Goal: Task Accomplishment & Management: Manage account settings

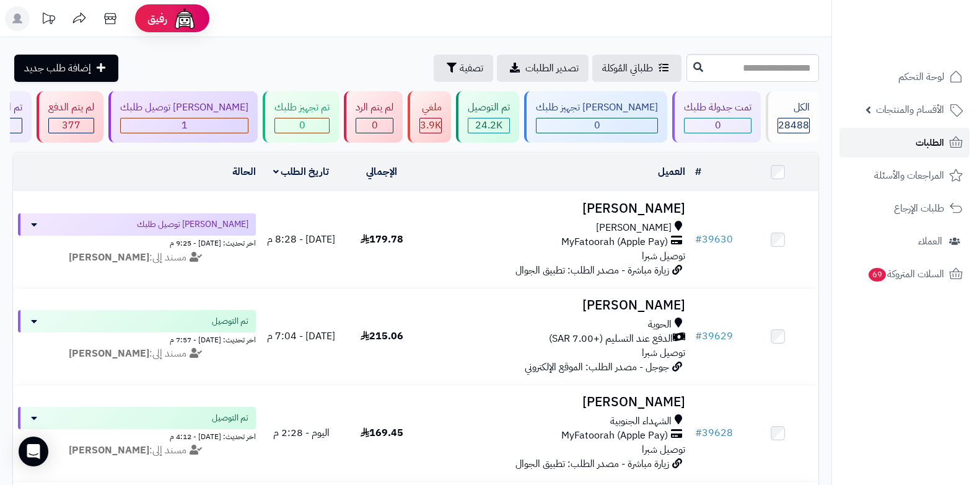
drag, startPoint x: 0, startPoint y: 0, endPoint x: 922, endPoint y: 143, distance: 932.7
click at [922, 143] on span "الطلبات" at bounding box center [930, 142] width 29 height 17
click at [904, 149] on link "الطلبات" at bounding box center [905, 143] width 130 height 30
click at [911, 139] on link "الطلبات" at bounding box center [905, 143] width 130 height 30
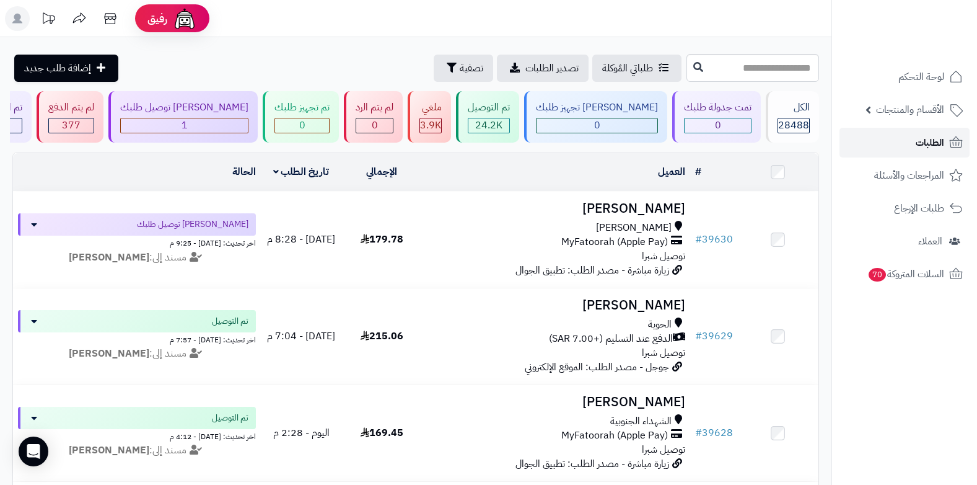
click at [901, 146] on link "الطلبات" at bounding box center [905, 143] width 130 height 30
click at [923, 143] on span "الطلبات" at bounding box center [930, 142] width 29 height 17
click at [937, 154] on link "الطلبات" at bounding box center [905, 143] width 130 height 30
click at [910, 136] on link "الطلبات" at bounding box center [905, 143] width 130 height 30
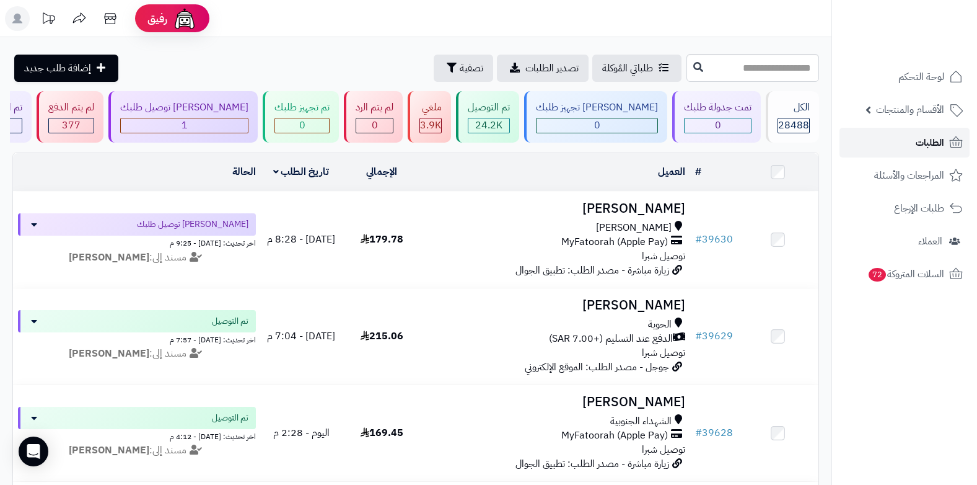
click at [910, 136] on link "الطلبات" at bounding box center [905, 143] width 130 height 30
click at [914, 144] on link "الطلبات" at bounding box center [905, 143] width 130 height 30
click at [933, 150] on span "الطلبات" at bounding box center [930, 142] width 29 height 17
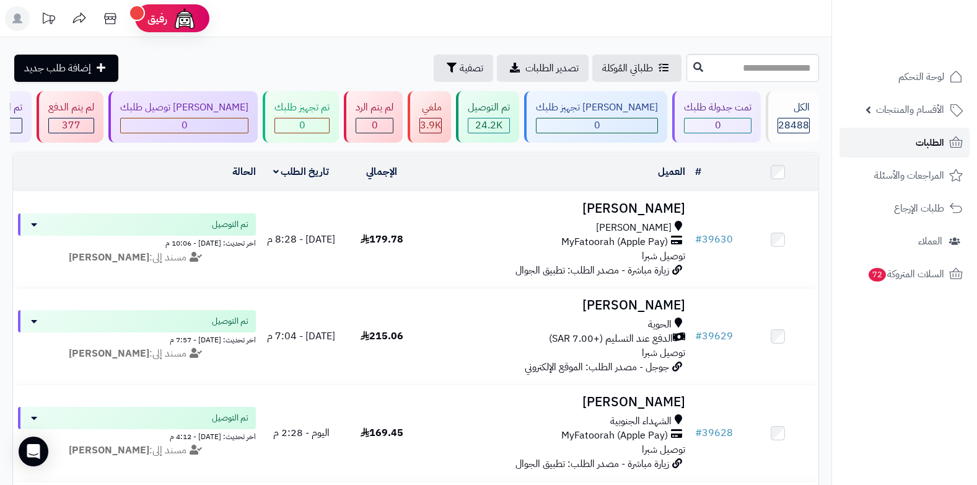
click at [933, 150] on span "الطلبات" at bounding box center [930, 142] width 29 height 17
click at [938, 152] on link "الطلبات" at bounding box center [905, 143] width 130 height 30
click at [910, 141] on link "الطلبات" at bounding box center [905, 143] width 130 height 30
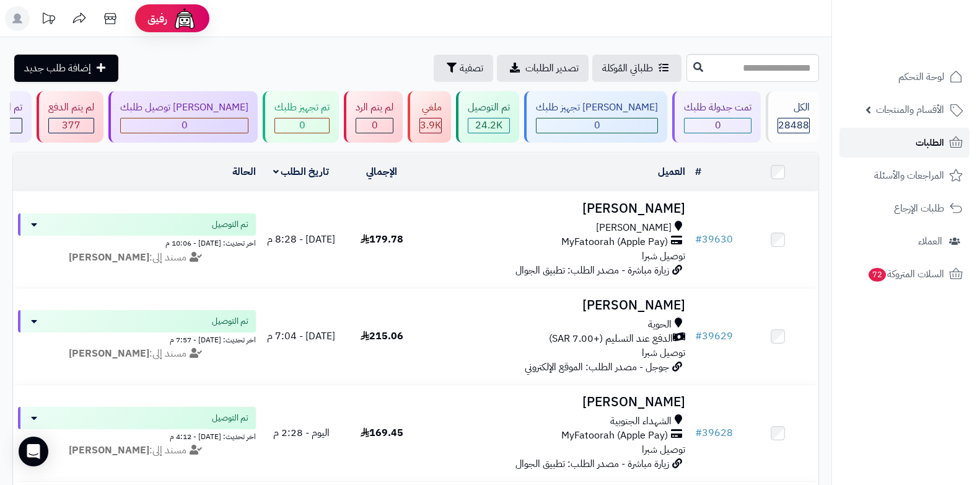
click at [949, 142] on icon at bounding box center [956, 142] width 15 height 15
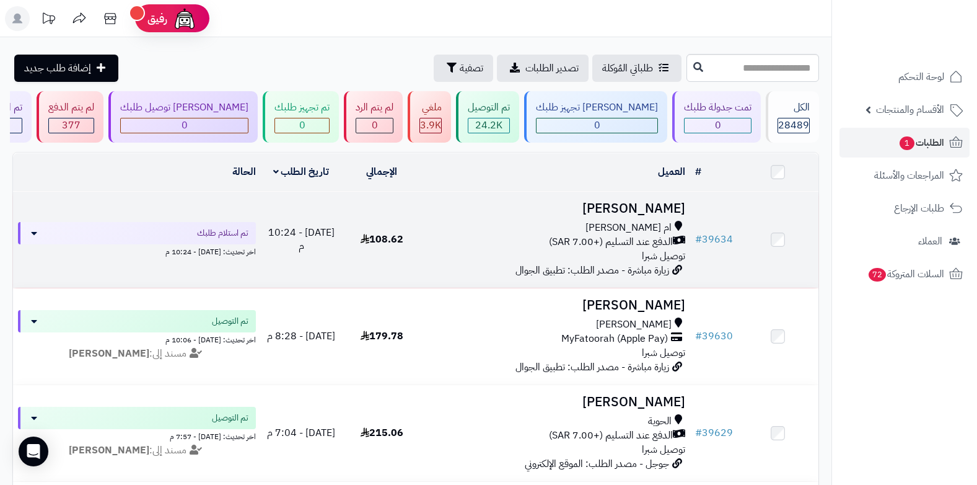
click at [648, 223] on span "ام العراد" at bounding box center [629, 228] width 86 height 14
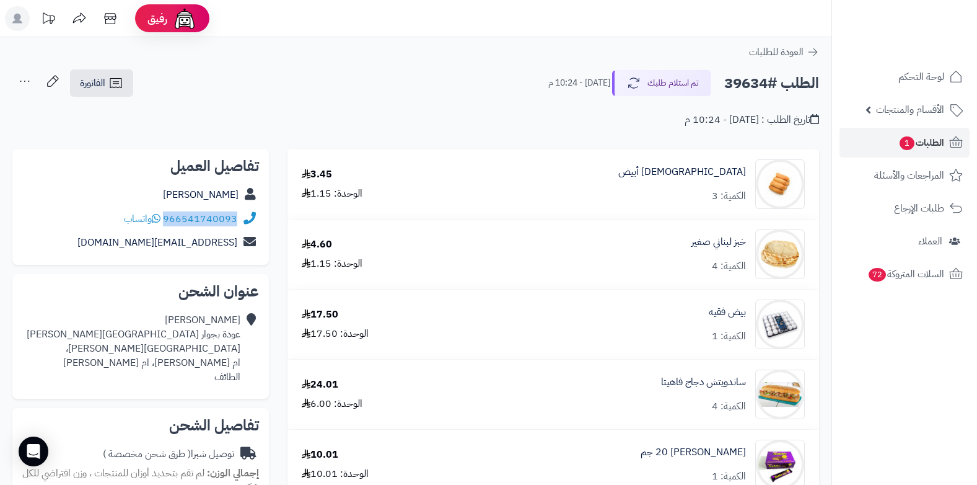
drag, startPoint x: 165, startPoint y: 218, endPoint x: 245, endPoint y: 219, distance: 80.0
click at [245, 219] on div "966541740093 واتساب" at bounding box center [140, 219] width 237 height 24
copy div "966541740093"
click at [382, 84] on div "الطلب #39634 تم استلام طلبك اليوم - 10:24 م الفاتورة طباعة الفاتورة إرسال الفات…" at bounding box center [415, 83] width 807 height 29
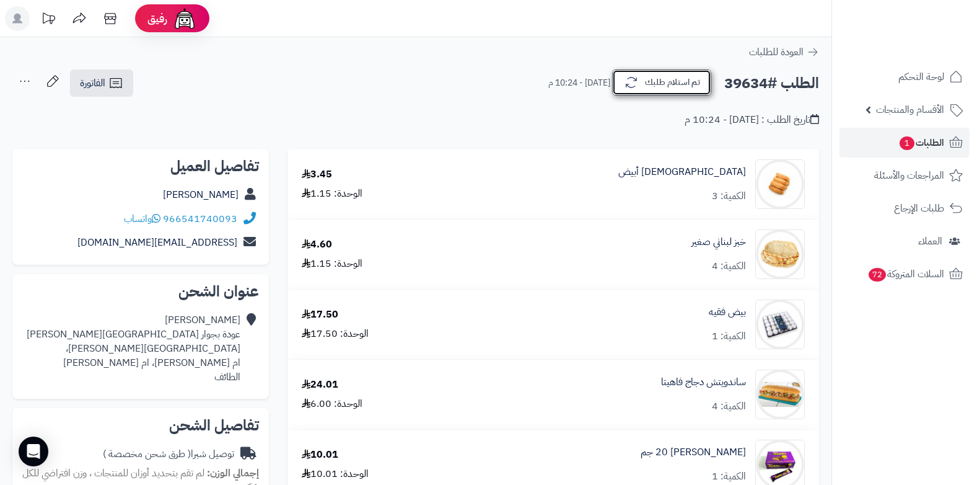
click at [668, 87] on button "تم استلام طلبك" at bounding box center [661, 82] width 99 height 26
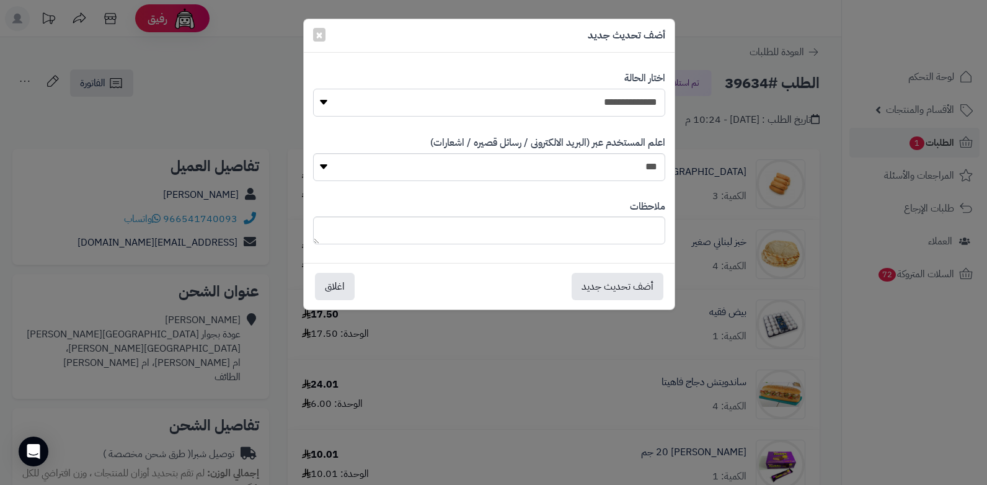
click at [609, 102] on select "**********" at bounding box center [489, 103] width 352 height 28
select select "*"
click at [313, 89] on select "**********" at bounding box center [489, 103] width 352 height 28
click at [539, 224] on textarea at bounding box center [489, 230] width 352 height 28
type textarea "**********"
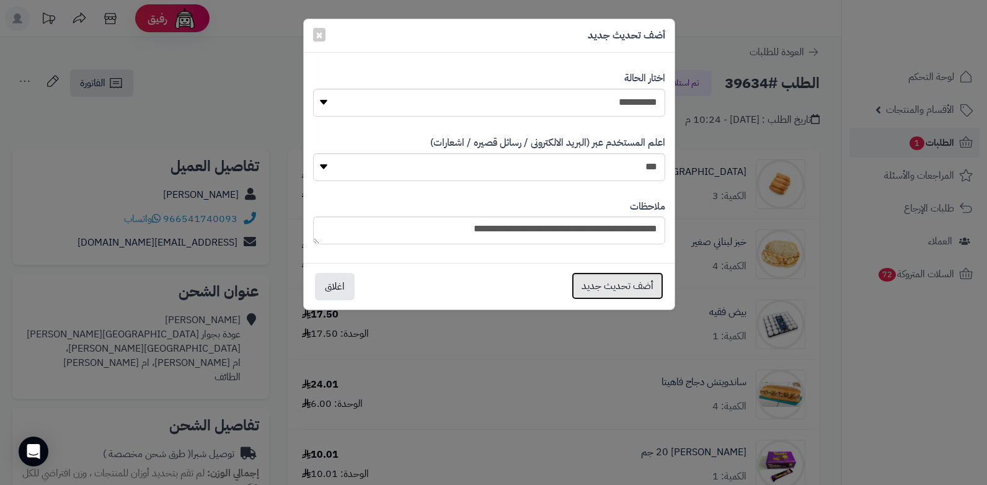
click at [628, 291] on button "أضف تحديث جديد" at bounding box center [617, 285] width 92 height 27
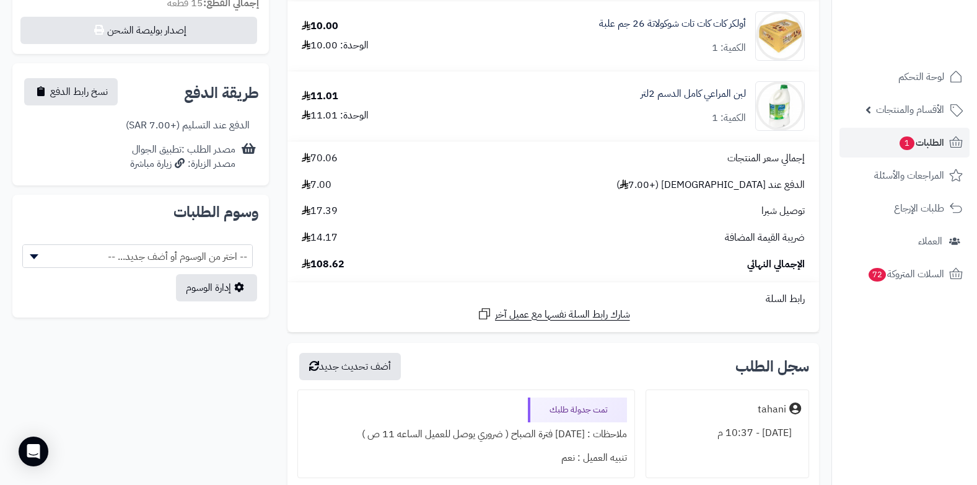
scroll to position [733, 0]
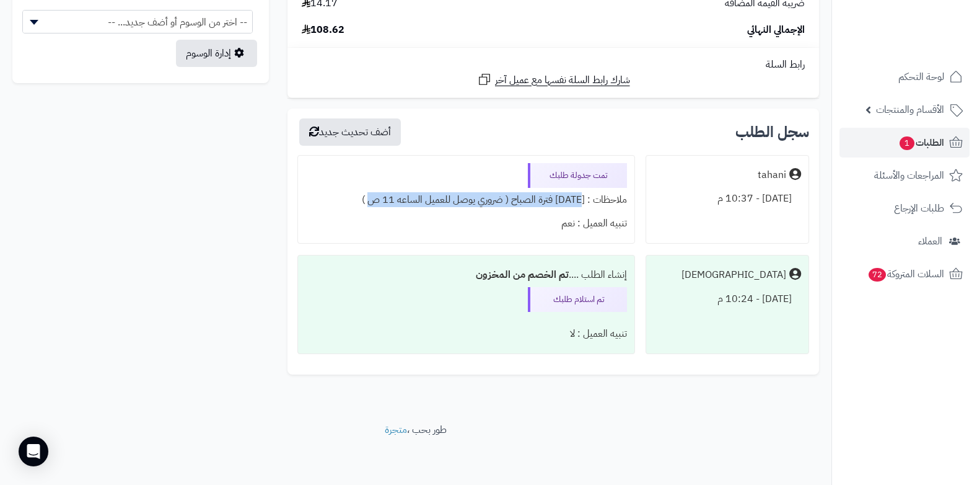
drag, startPoint x: 584, startPoint y: 200, endPoint x: 379, endPoint y: 205, distance: 205.2
click at [379, 205] on div "ملاحظات : [DATE] فترة الصباح ( ضروري يوصل للعميل الساعه 11 ص )" at bounding box center [467, 200] width 322 height 24
copy div "[DATE] فترة الصباح ( ضروري يوصل للعميل الساعه 11 ص )"
drag, startPoint x: 433, startPoint y: 198, endPoint x: 421, endPoint y: 208, distance: 15.4
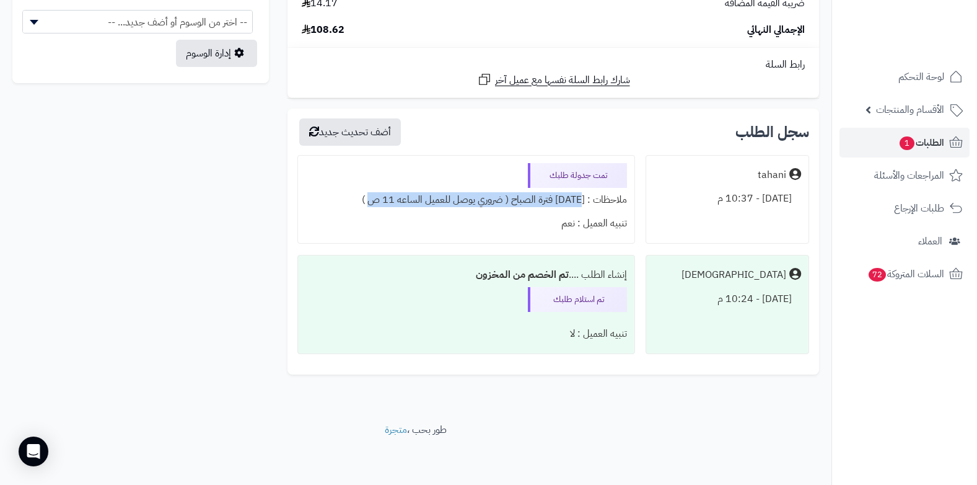
click at [421, 208] on div "ملاحظات : [DATE] فترة الصباح ( ضروري يوصل للعميل الساعه 11 ص )" at bounding box center [467, 200] width 322 height 24
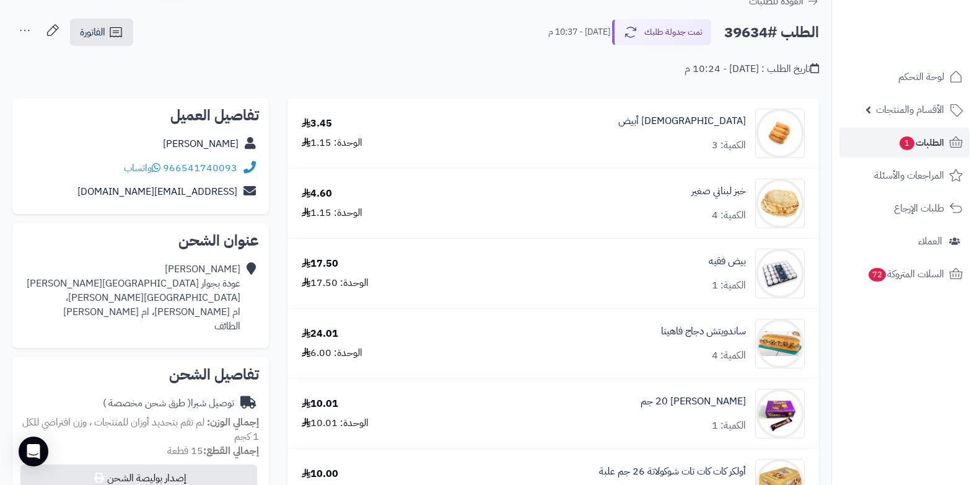
scroll to position [0, 0]
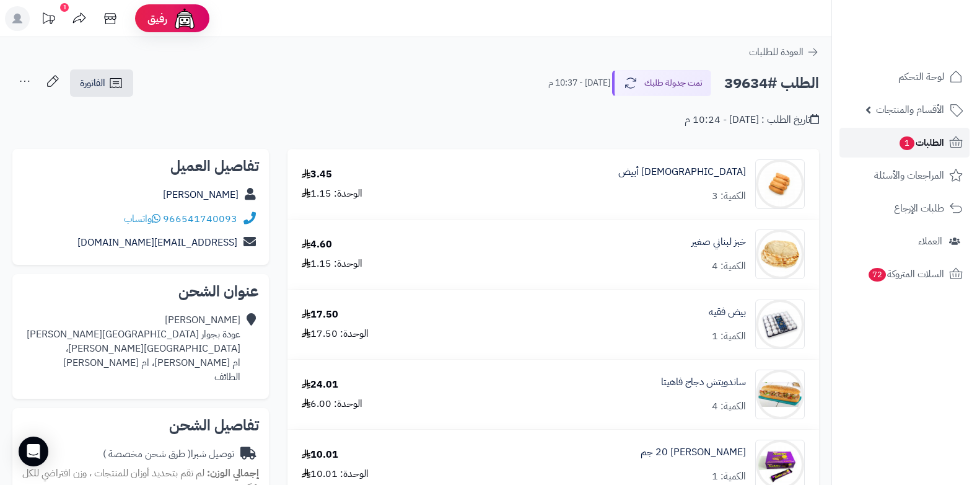
click at [927, 143] on span "الطلبات 1" at bounding box center [922, 142] width 46 height 17
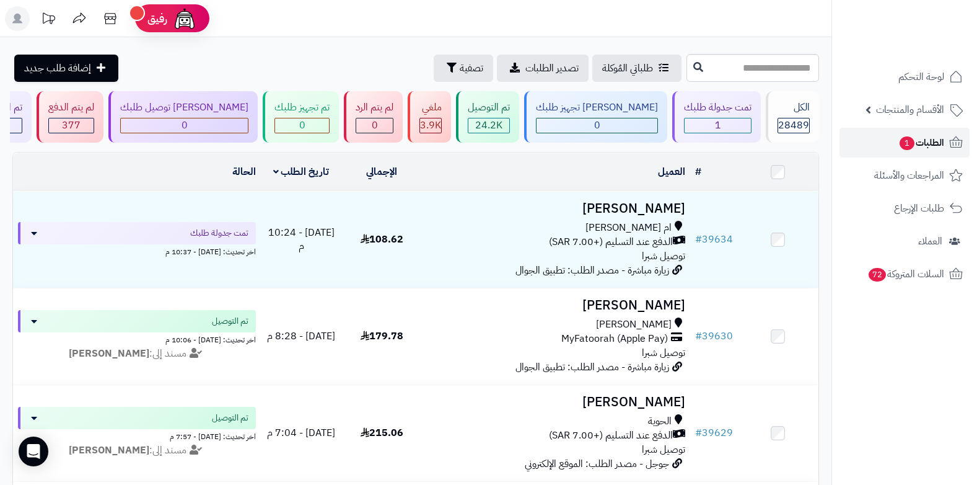
click at [941, 142] on span "الطلبات 1" at bounding box center [922, 142] width 46 height 17
click at [928, 141] on span "الطلبات 1" at bounding box center [922, 142] width 46 height 17
click at [923, 150] on span "الطلبات 1" at bounding box center [922, 142] width 46 height 17
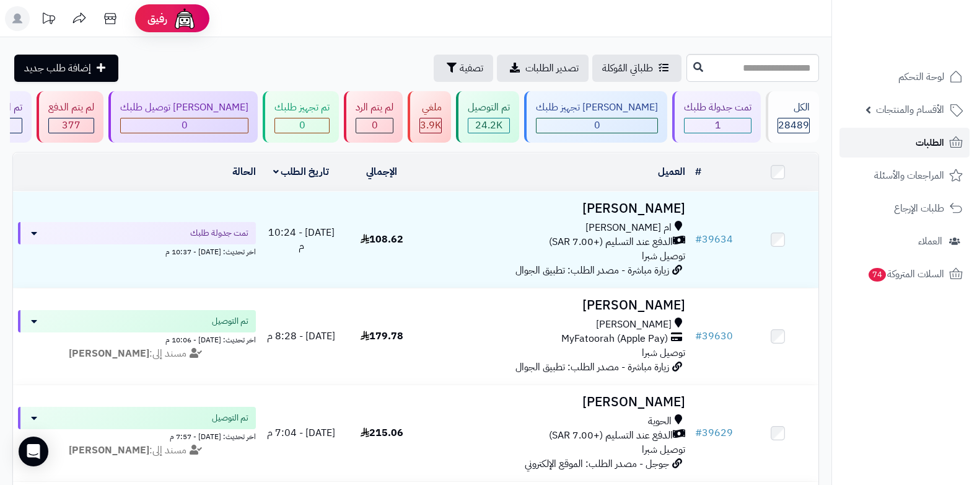
click at [935, 139] on span "الطلبات" at bounding box center [930, 142] width 29 height 17
click at [930, 143] on span "الطلبات" at bounding box center [930, 142] width 29 height 17
click at [899, 140] on link "الطلبات" at bounding box center [905, 143] width 130 height 30
click at [940, 138] on span "الطلبات" at bounding box center [930, 142] width 29 height 17
click at [947, 143] on link "الطلبات" at bounding box center [905, 143] width 130 height 30
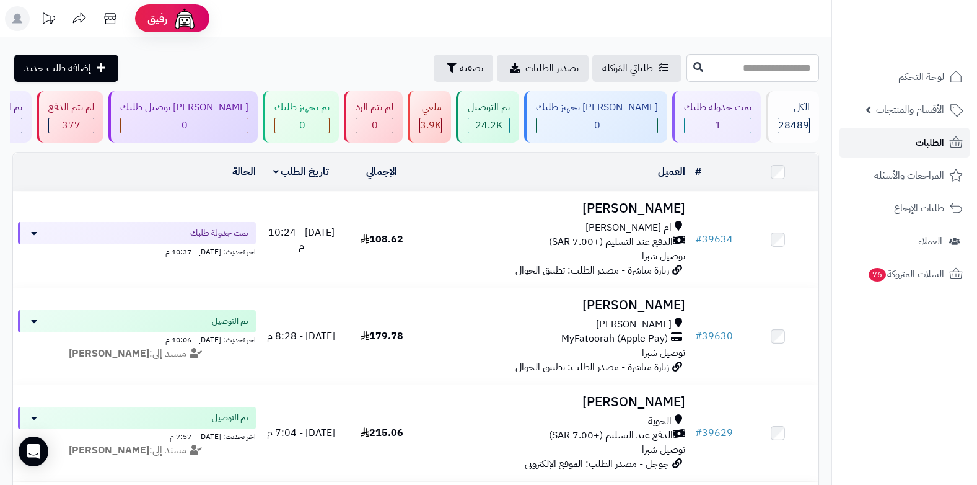
click at [947, 143] on link "الطلبات" at bounding box center [905, 143] width 130 height 30
click at [943, 139] on span "الطلبات" at bounding box center [930, 142] width 29 height 17
click at [942, 139] on span "الطلبات" at bounding box center [930, 142] width 29 height 17
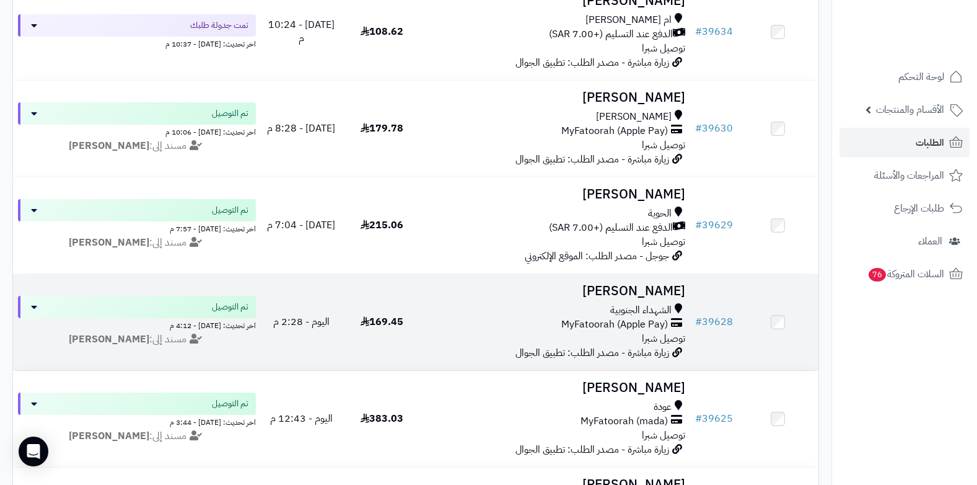
scroll to position [124, 0]
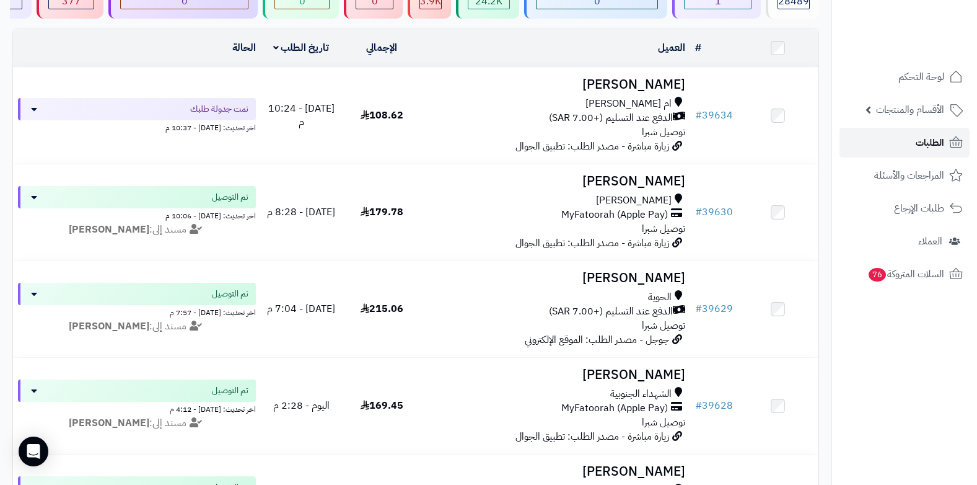
click at [912, 143] on link "الطلبات" at bounding box center [905, 143] width 130 height 30
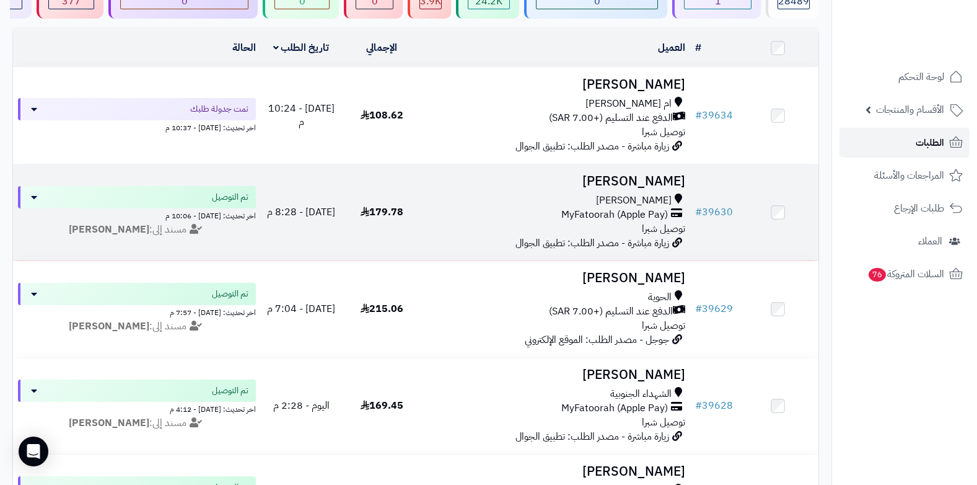
scroll to position [115, 0]
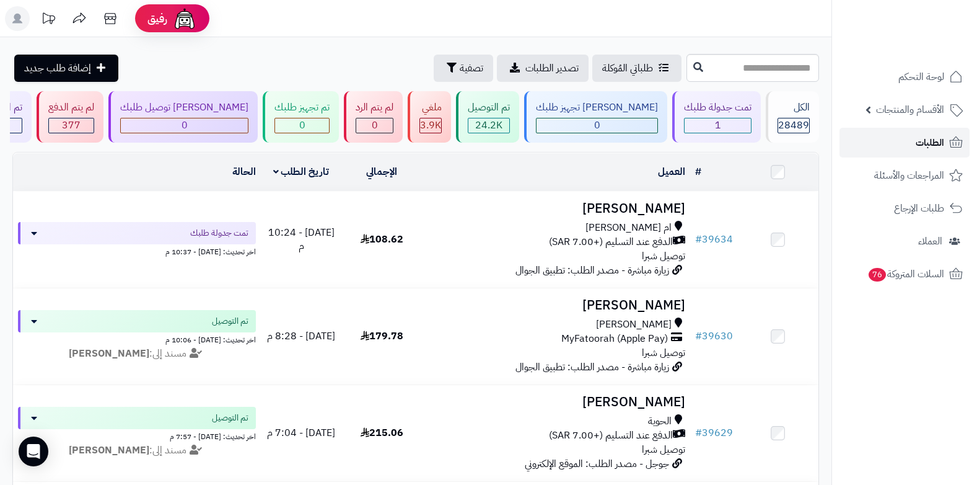
click at [897, 141] on link "الطلبات" at bounding box center [905, 143] width 130 height 30
click at [14, 11] on rect at bounding box center [17, 18] width 25 height 25
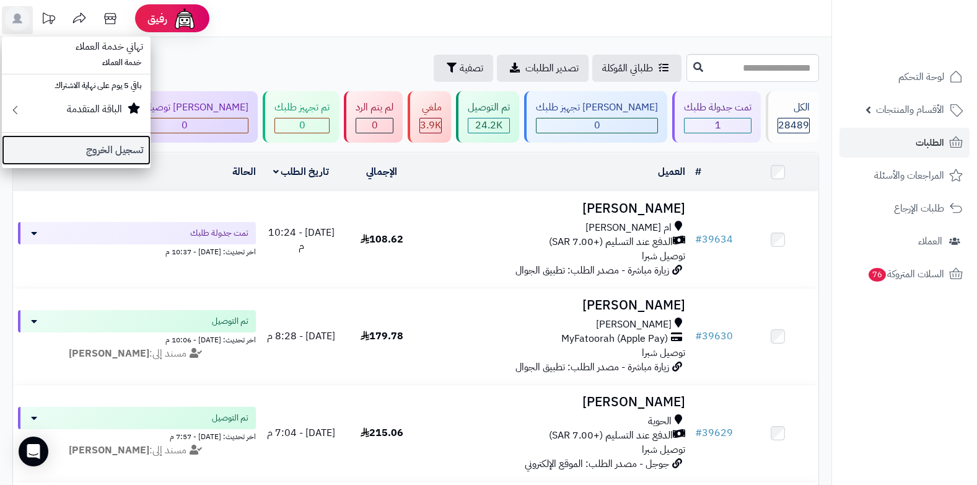
click at [58, 144] on link "تسجيل الخروج" at bounding box center [76, 150] width 149 height 30
